Goal: Register for event/course

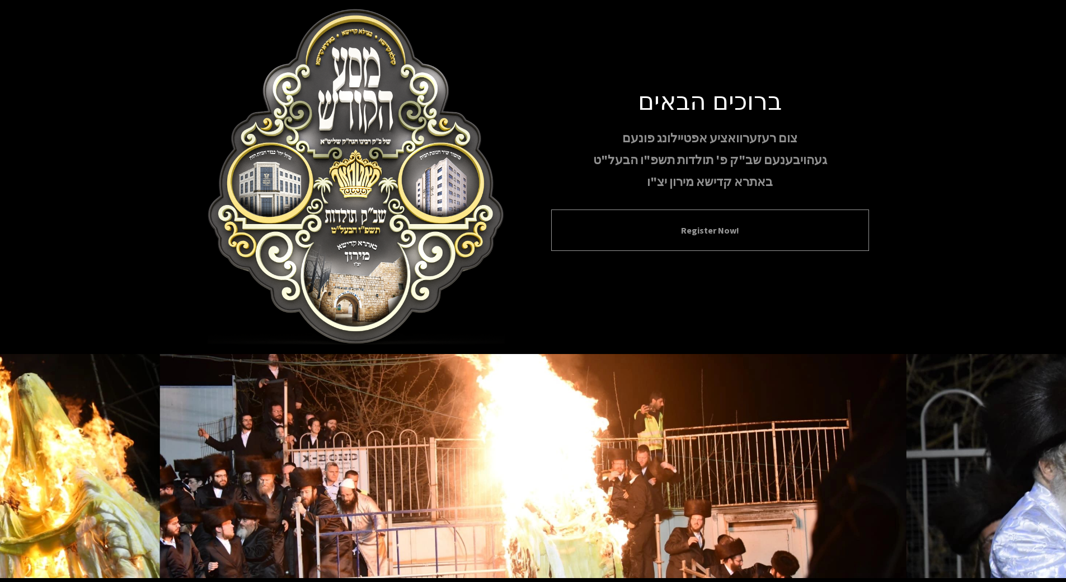
click at [815, 219] on div "Register Now!" at bounding box center [710, 229] width 318 height 41
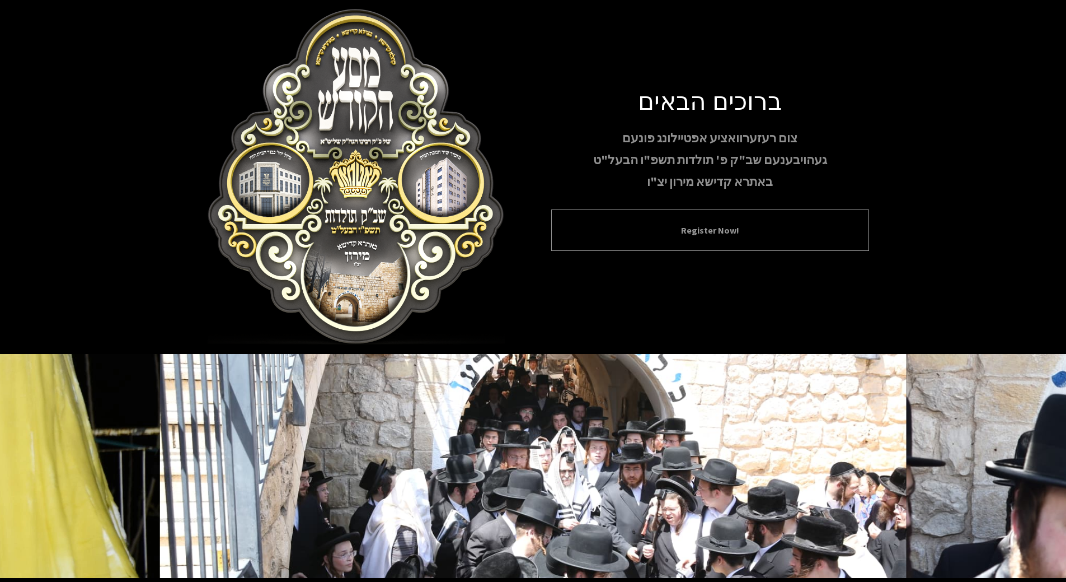
click at [742, 231] on button "Register Now!" at bounding box center [710, 229] width 290 height 13
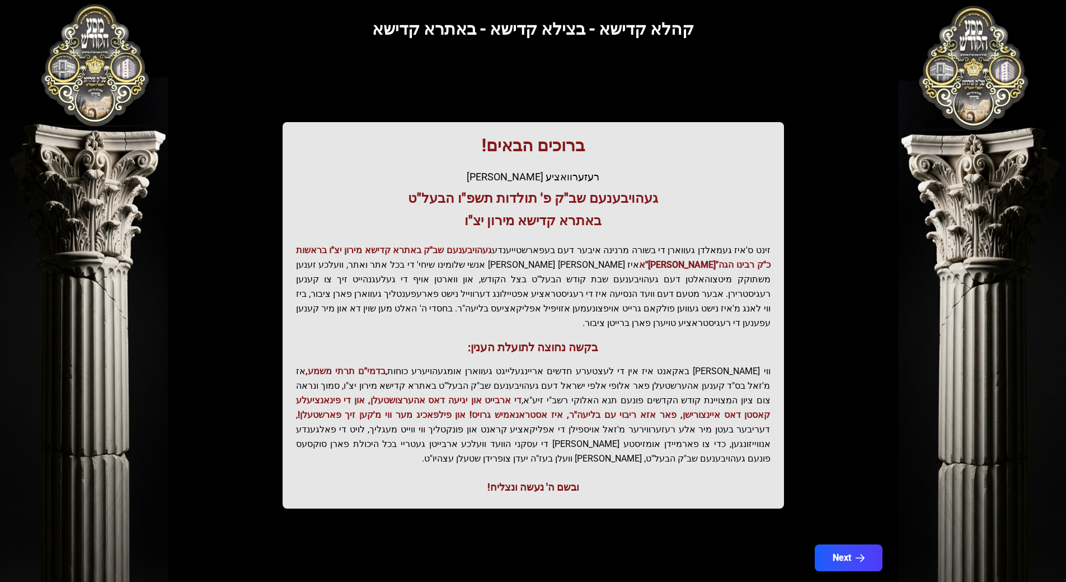
scroll to position [67, 0]
click at [860, 543] on button "Next" at bounding box center [848, 557] width 71 height 28
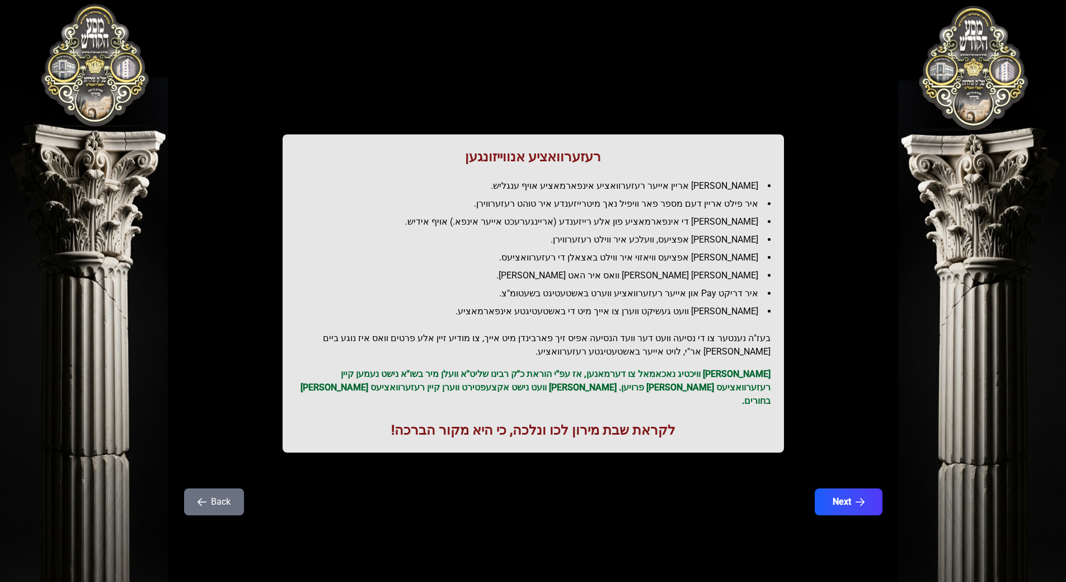
scroll to position [0, 0]
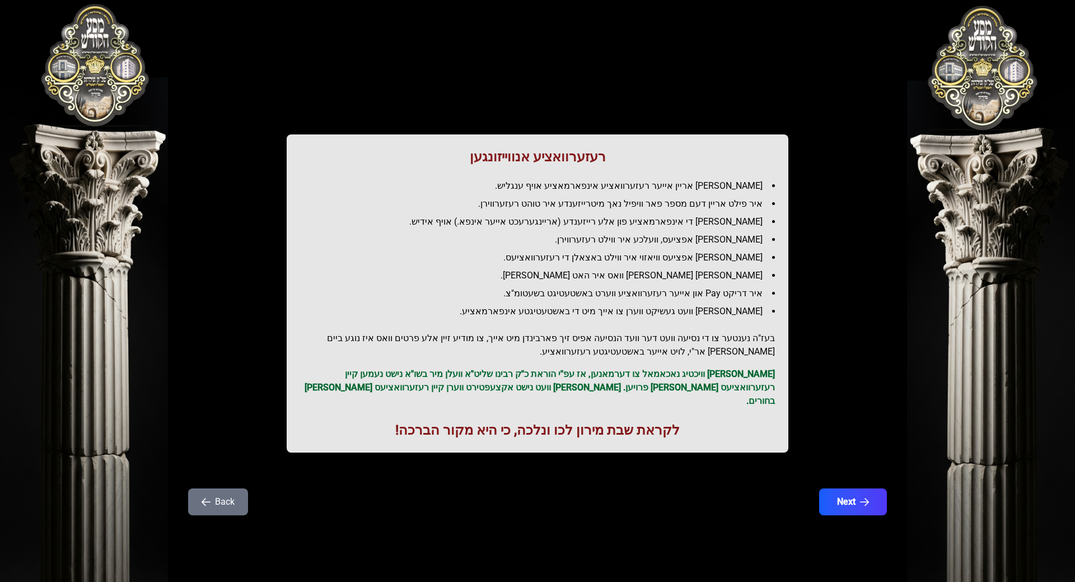
click at [860, 533] on div "בעזהשי"ת 0 1 2 3 4 5 6 רעזערוואציע אנווייזונגען איר לייגט אריין אייער רעזערוואצ…" at bounding box center [537, 291] width 1075 height 582
click at [858, 490] on button "Next" at bounding box center [852, 502] width 71 height 28
